Goal: Information Seeking & Learning: Learn about a topic

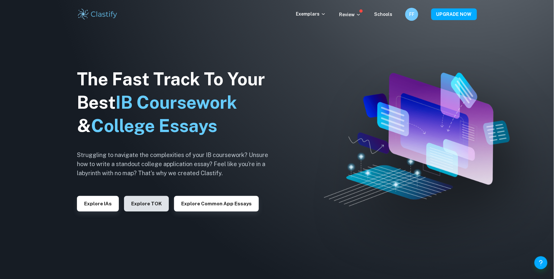
click at [142, 199] on button "Explore TOK" at bounding box center [146, 204] width 45 height 16
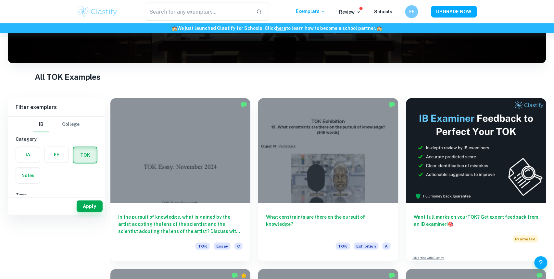
scroll to position [9, 0]
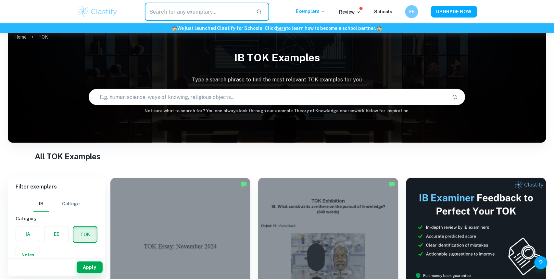
click at [207, 12] on input "text" at bounding box center [198, 12] width 106 height 18
paste input "Personal experiences can influence the creation of knowledge"
type input "Personal experiences can influence the creation of knowledge"
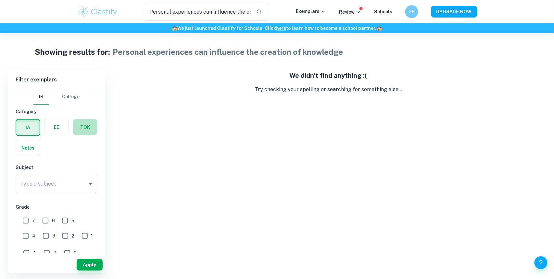
click at [93, 126] on label "button" at bounding box center [85, 128] width 24 height 16
click at [0, 0] on input "radio" at bounding box center [0, 0] width 0 height 0
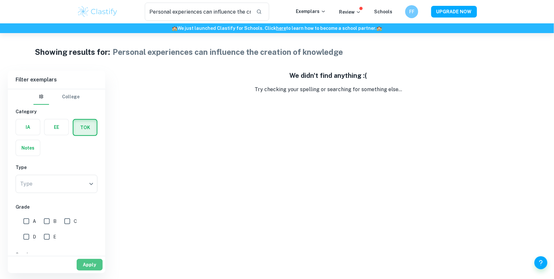
click at [89, 263] on button "Apply" at bounding box center [90, 265] width 26 height 12
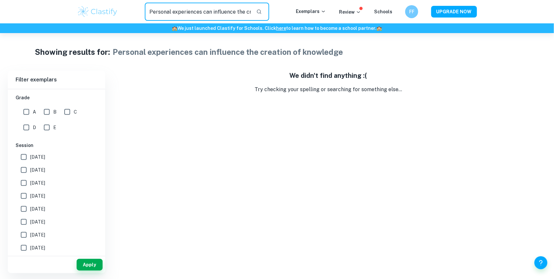
click at [161, 14] on input "Personal experiences can influence the creation of knowledge" at bounding box center [198, 12] width 106 height 18
paste input "What is the relationship between personal experience and knowledge?"
type input "What is the relationship between personal experience and knowledge?"
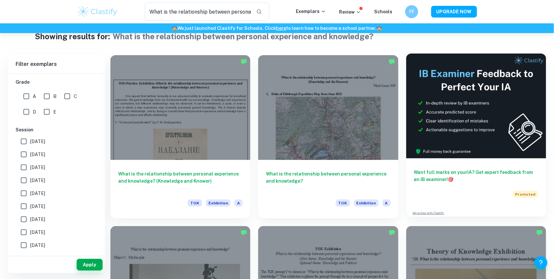
scroll to position [16, 0]
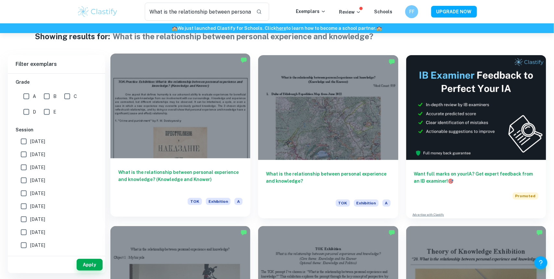
click at [205, 91] on div at bounding box center [180, 106] width 140 height 105
click at [218, 122] on div at bounding box center [180, 106] width 140 height 105
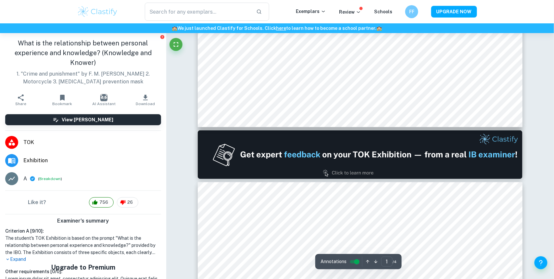
type input "2"
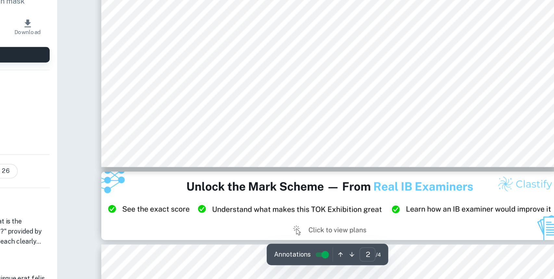
scroll to position [780, 0]
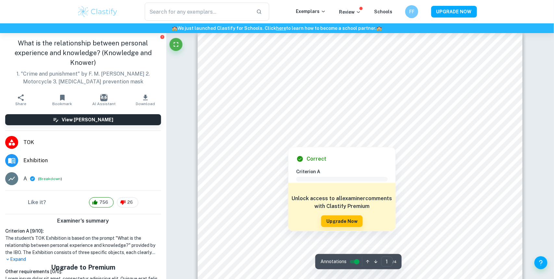
scroll to position [10, 0]
